Goal: Task Accomplishment & Management: Manage account settings

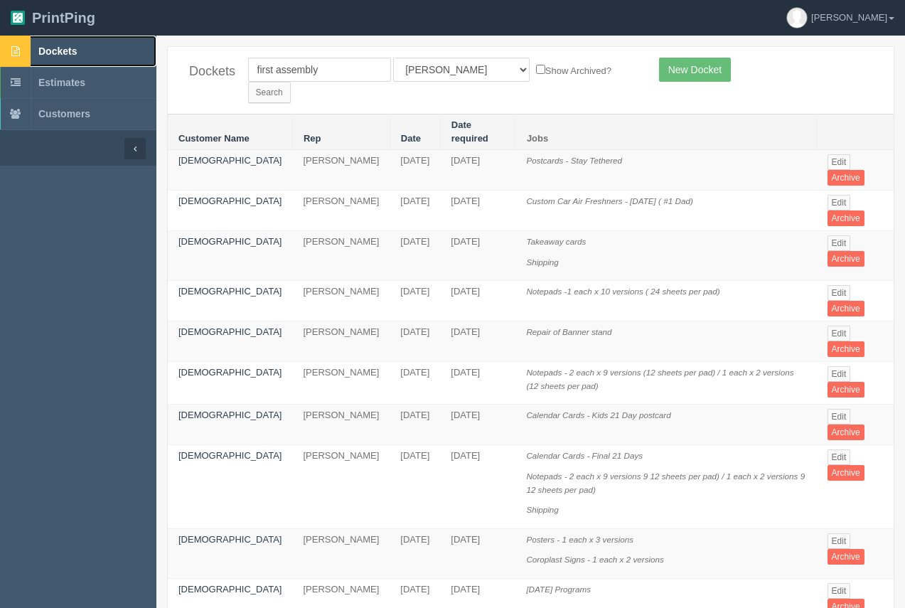
click at [75, 54] on span "Dockets" at bounding box center [57, 51] width 38 height 11
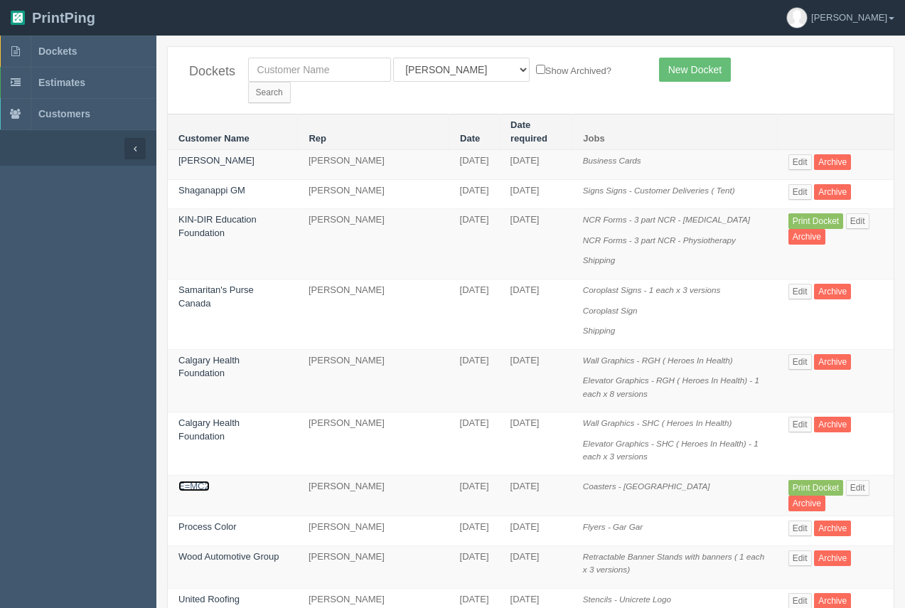
click at [197, 481] on link "E=MC2" at bounding box center [194, 486] width 31 height 11
drag, startPoint x: 197, startPoint y: 465, endPoint x: 195, endPoint y: 441, distance: 24.3
click at [198, 476] on td "E=MC2" at bounding box center [233, 496] width 130 height 41
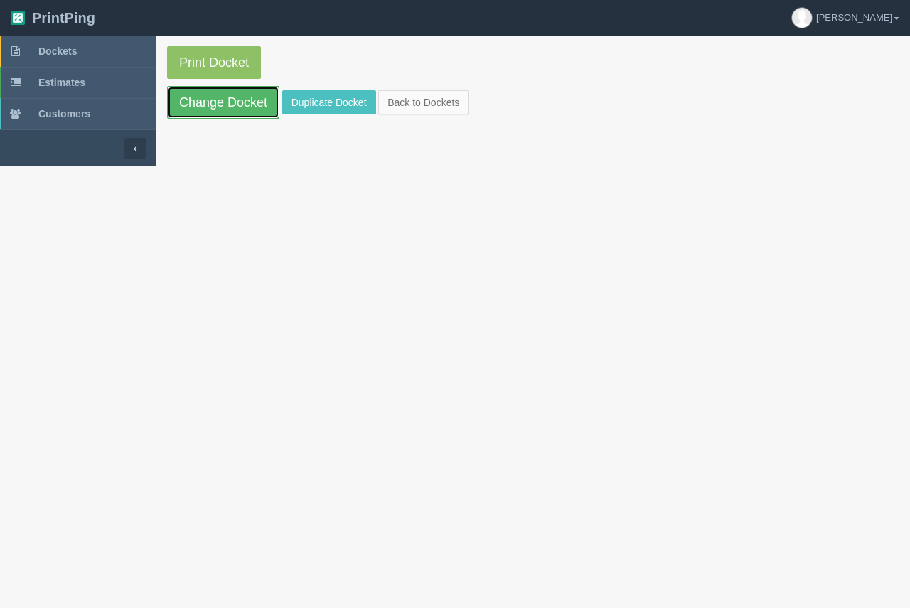
click at [233, 105] on link "Change Docket" at bounding box center [223, 102] width 112 height 33
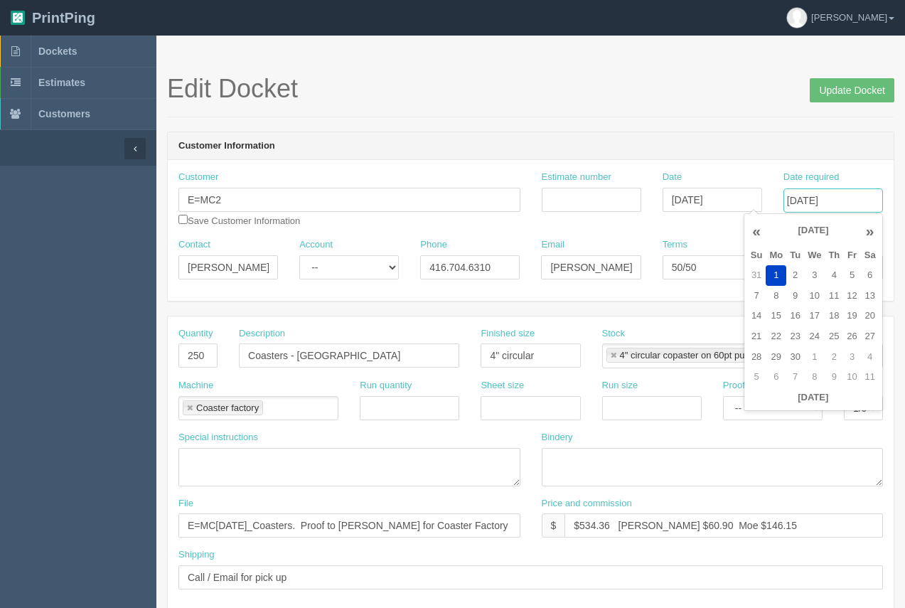
click at [852, 198] on input "September 01, 2025" at bounding box center [834, 200] width 100 height 24
click at [799, 272] on td "2" at bounding box center [796, 275] width 18 height 21
type input "September 2, 2025"
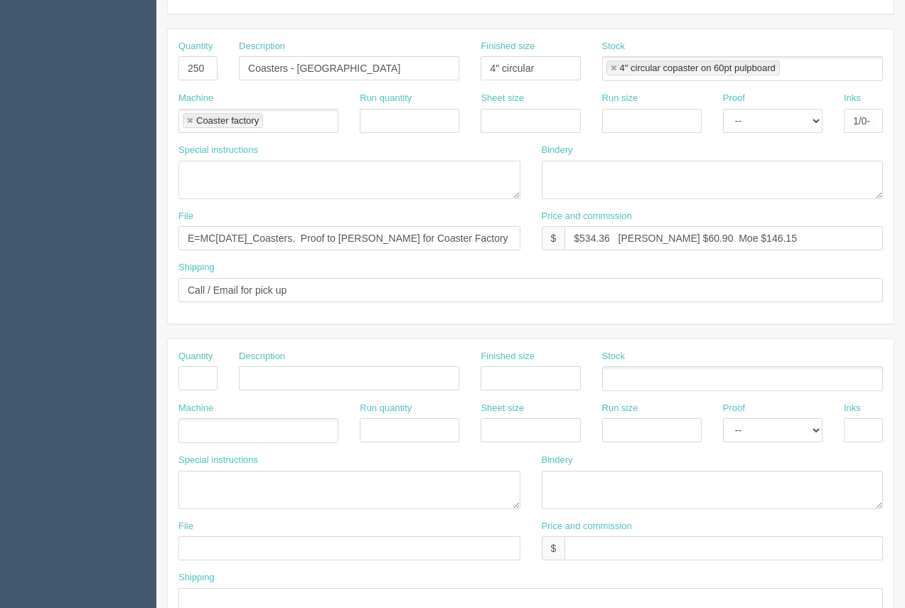
scroll to position [307, 0]
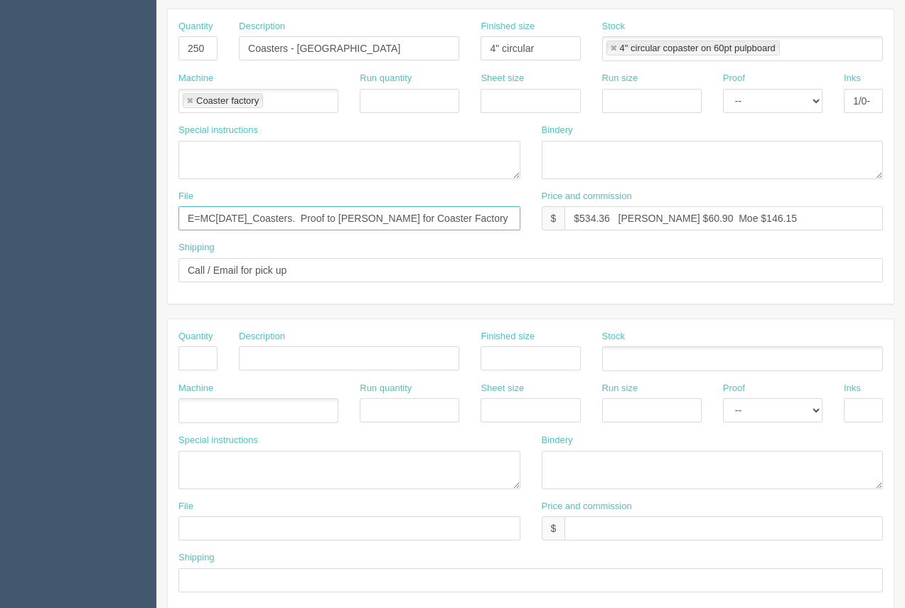
click at [405, 218] on input "E=MC2 - August 2025_Coasters. Proof to comer for Coaster Factory" at bounding box center [350, 218] width 342 height 24
click at [416, 217] on input "E=MC2 - August 2025_Coasters. Proof to come for Coaster Factory" at bounding box center [350, 218] width 342 height 24
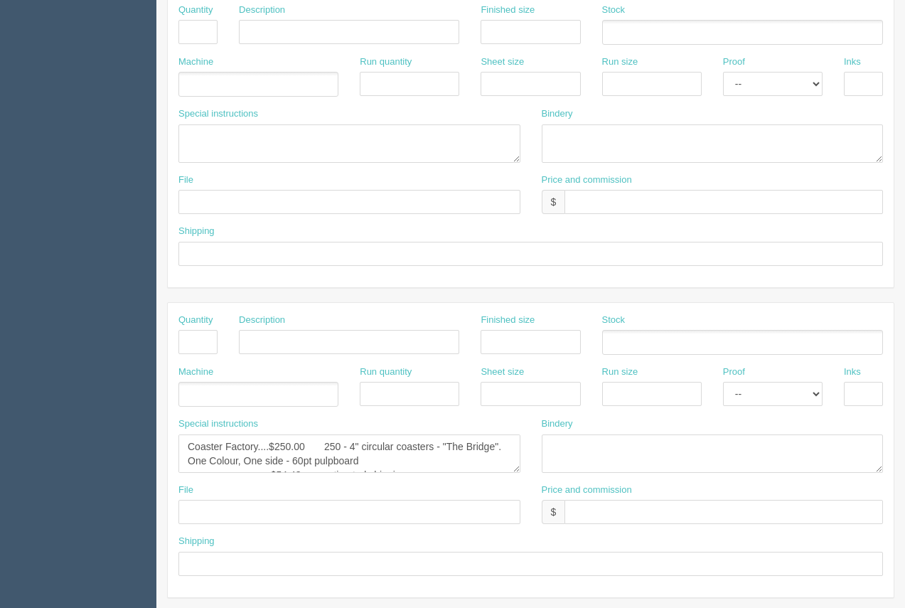
scroll to position [683, 0]
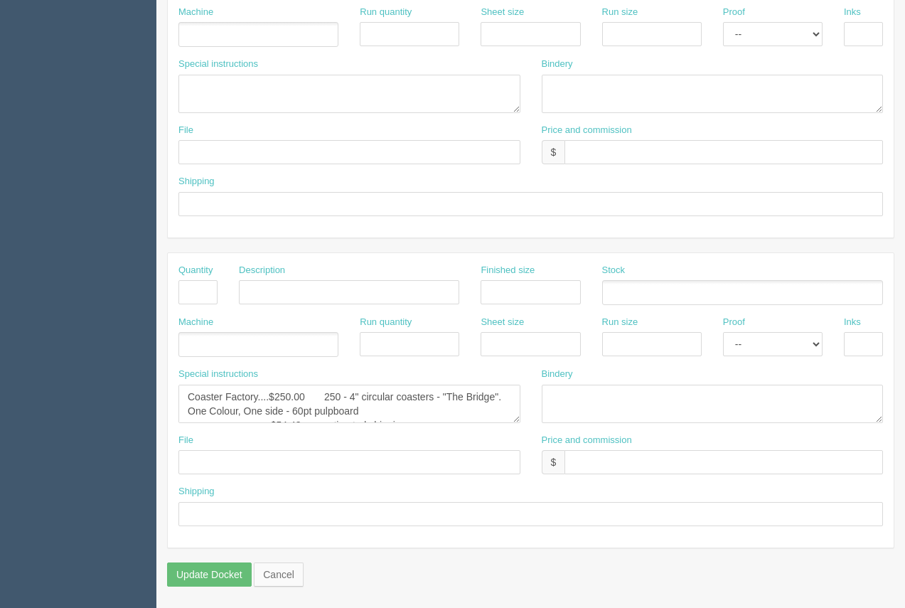
type input "E=MC2 - August 2025_Coasters. Proof to come from Coaster Factory"
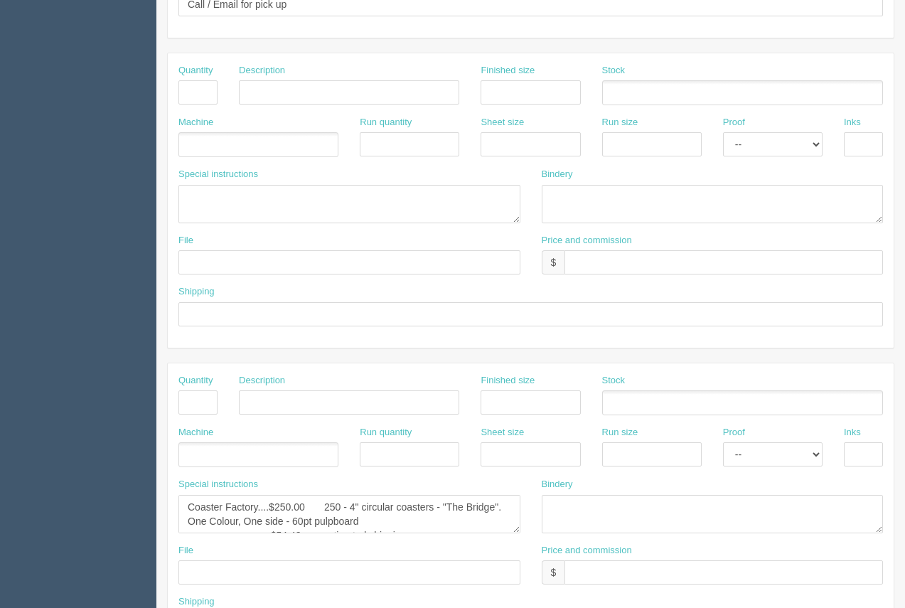
scroll to position [609, 0]
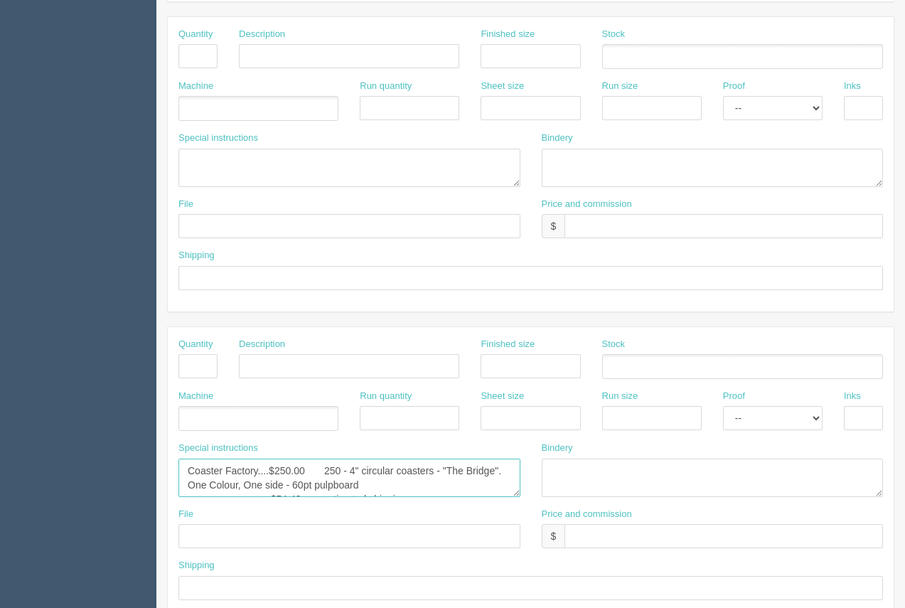
click at [400, 484] on textarea "Coaster Factory....$250.00 250 - 4" circular coasters - "The Bridge". One Colou…" at bounding box center [350, 478] width 342 height 38
click at [295, 464] on textarea "Coaster Factory....$250.00 250 - 4" circular coasters - "The Bridge". One Colou…" at bounding box center [350, 478] width 342 height 38
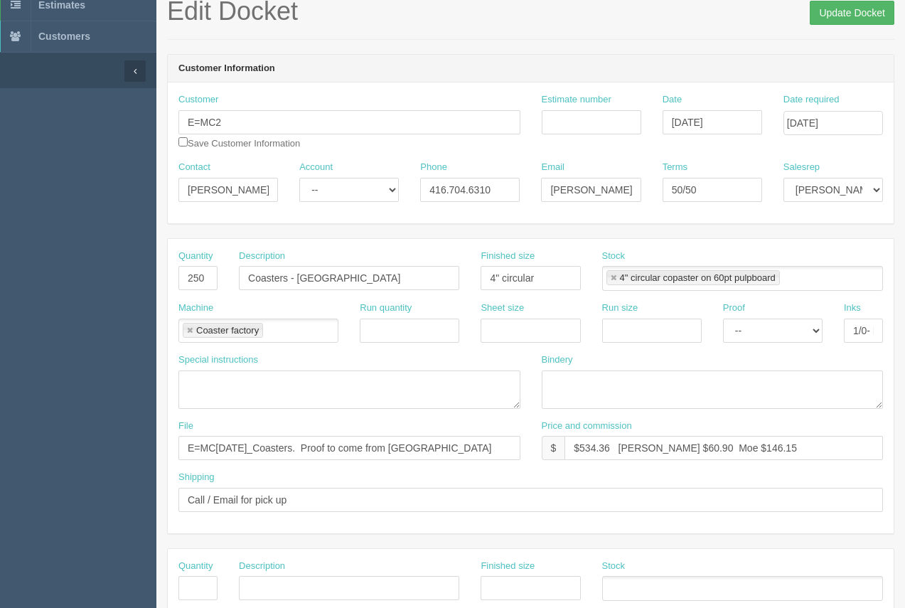
type textarea "Coaster Factory....$250.00 250 - 4" circular coasters - "The Bridge". One Colou…"
click at [852, 18] on input "Update Docket" at bounding box center [852, 13] width 85 height 24
